Goal: Find specific page/section: Find specific page/section

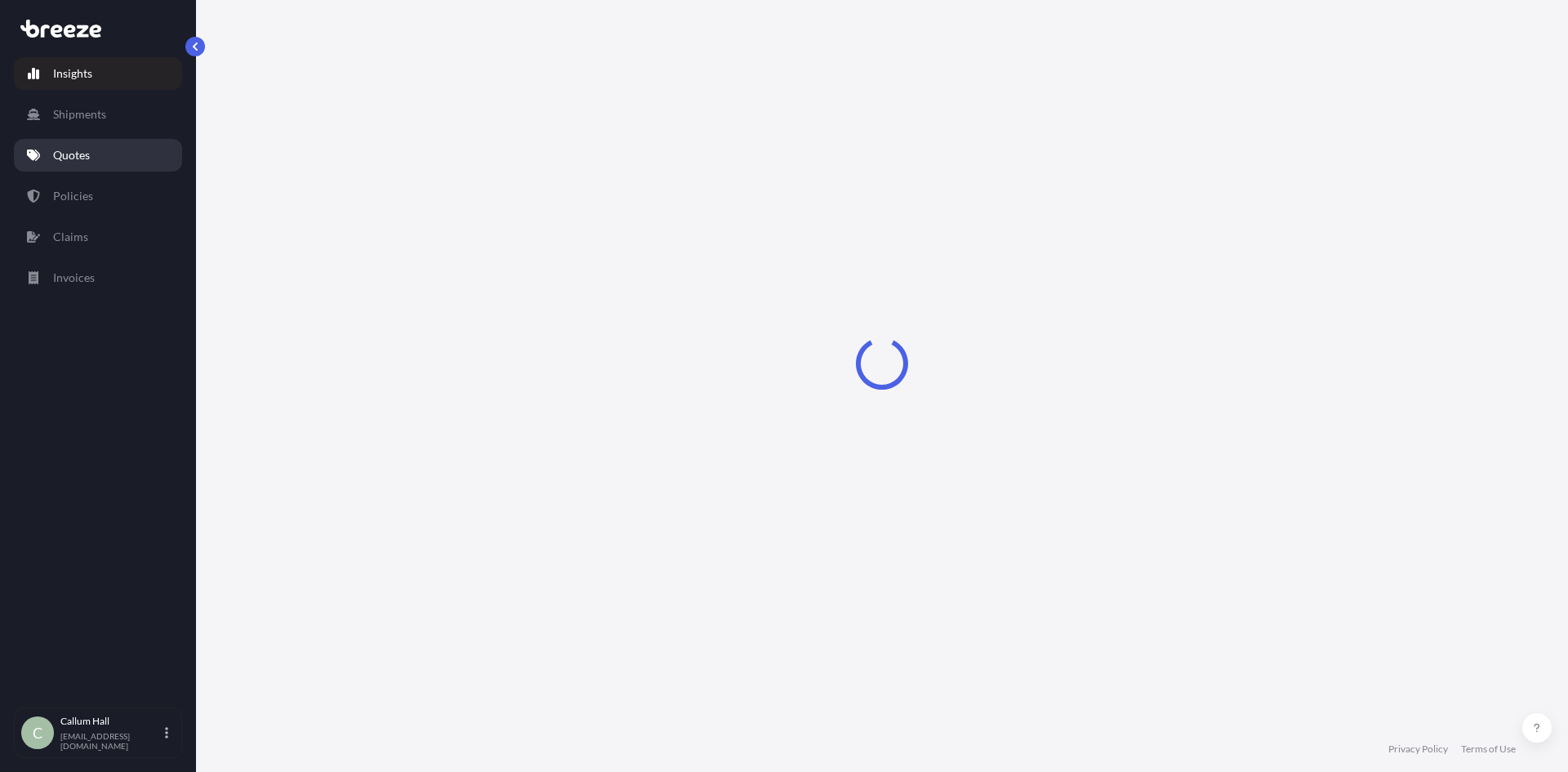
click at [105, 153] on link "Quotes" at bounding box center [97, 155] width 169 height 33
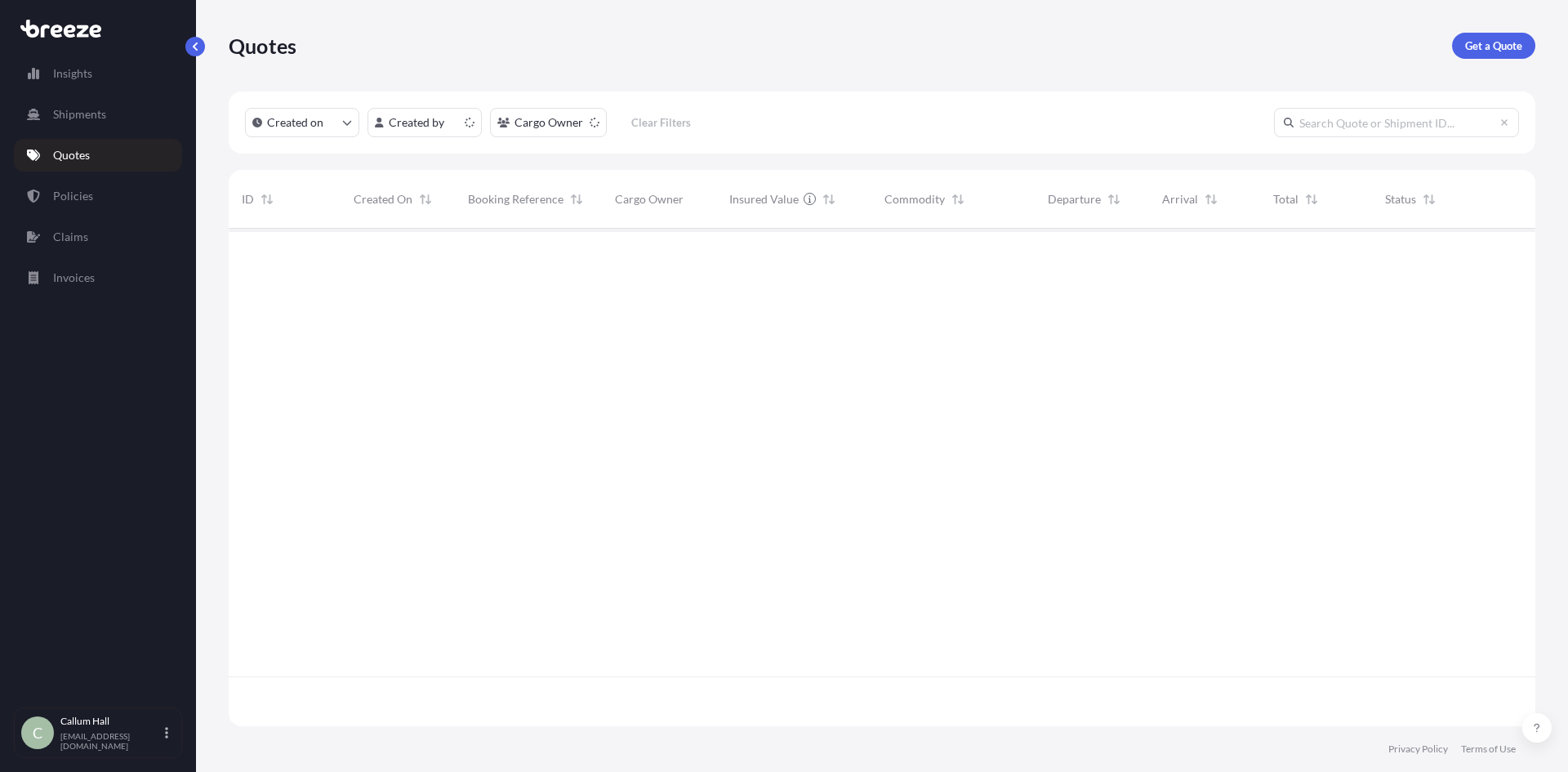
scroll to position [494, 1295]
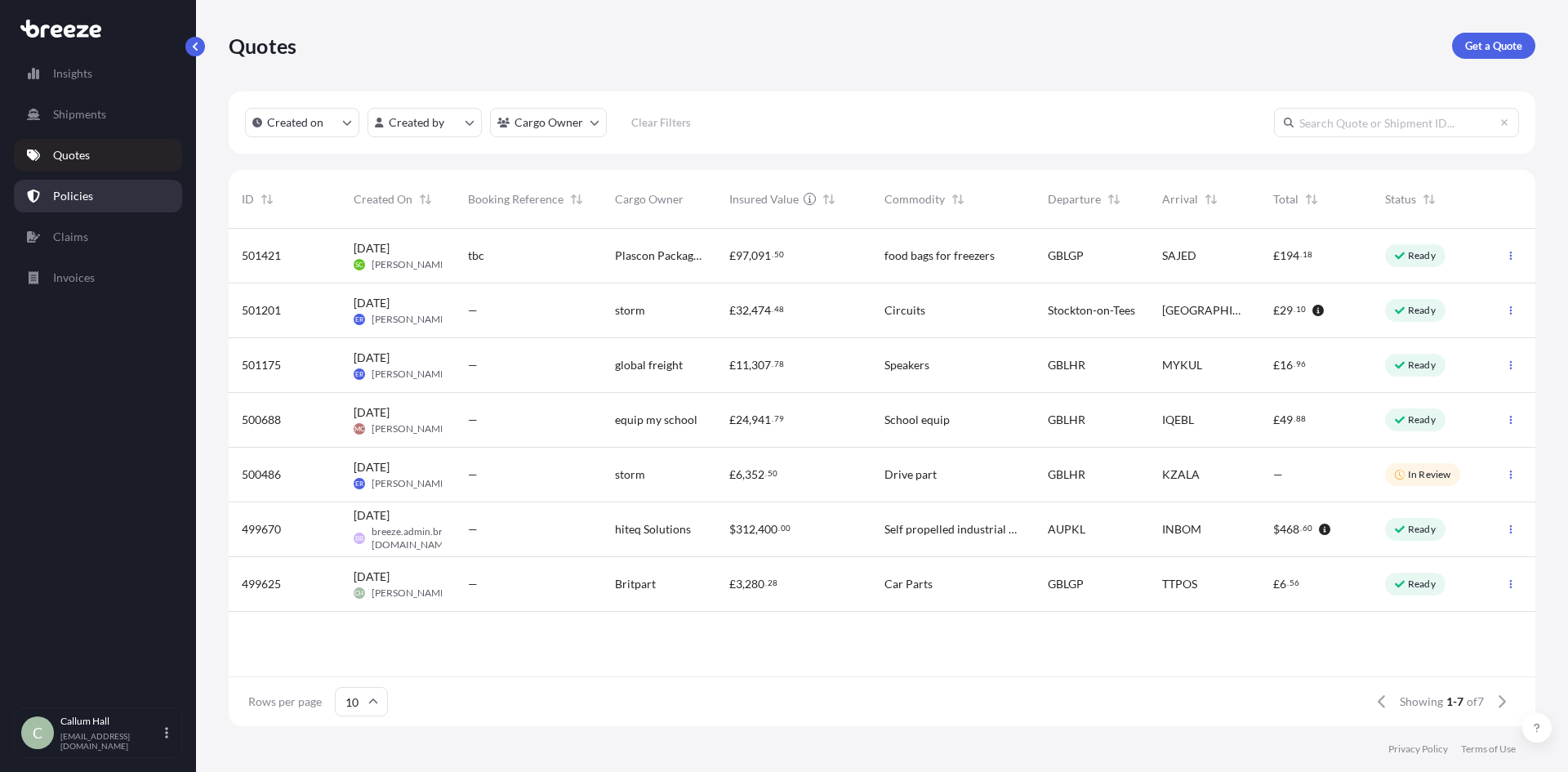
click at [98, 190] on link "Policies" at bounding box center [97, 196] width 169 height 33
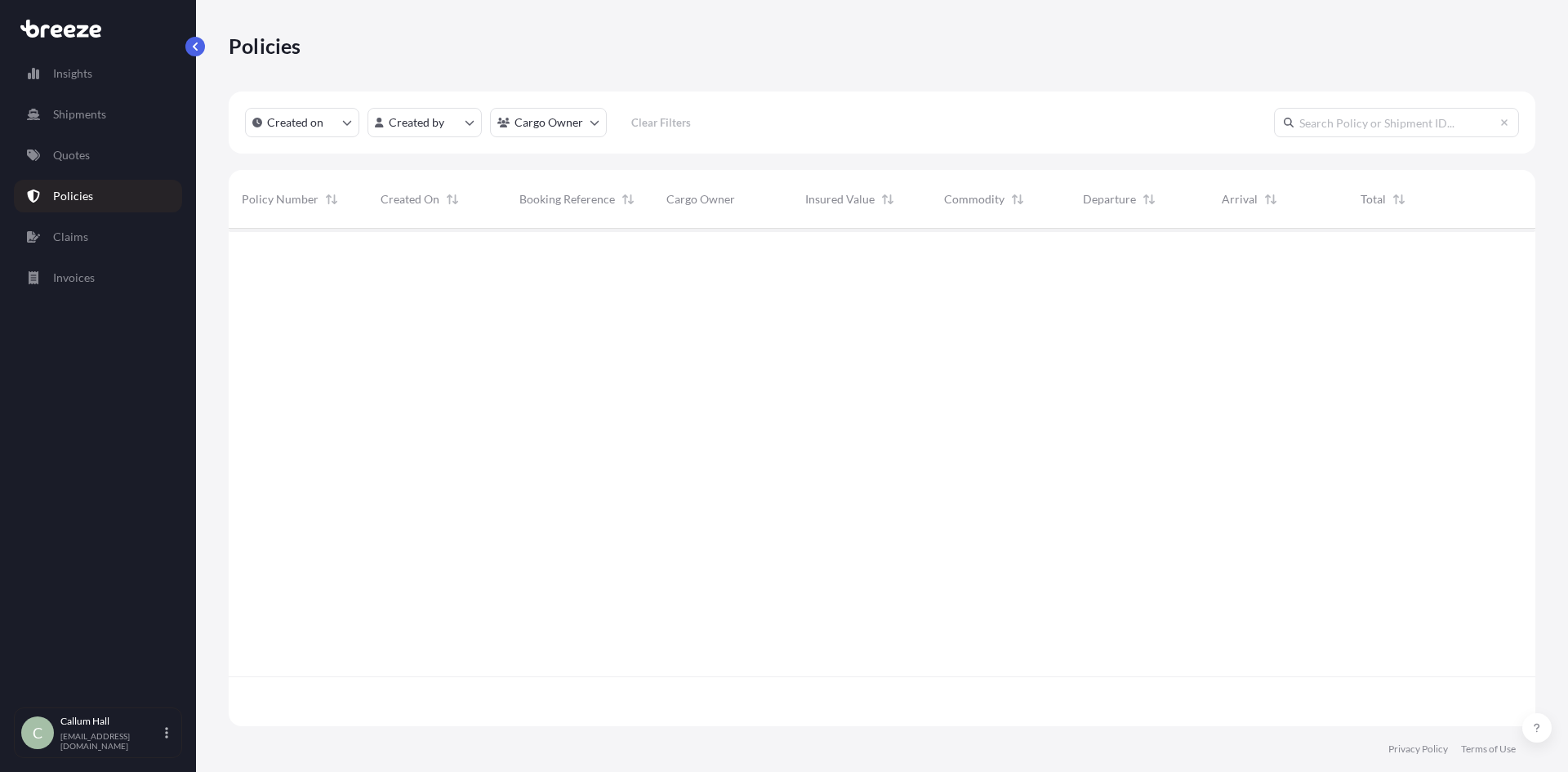
scroll to position [494, 1295]
